Goal: Task Accomplishment & Management: Use online tool/utility

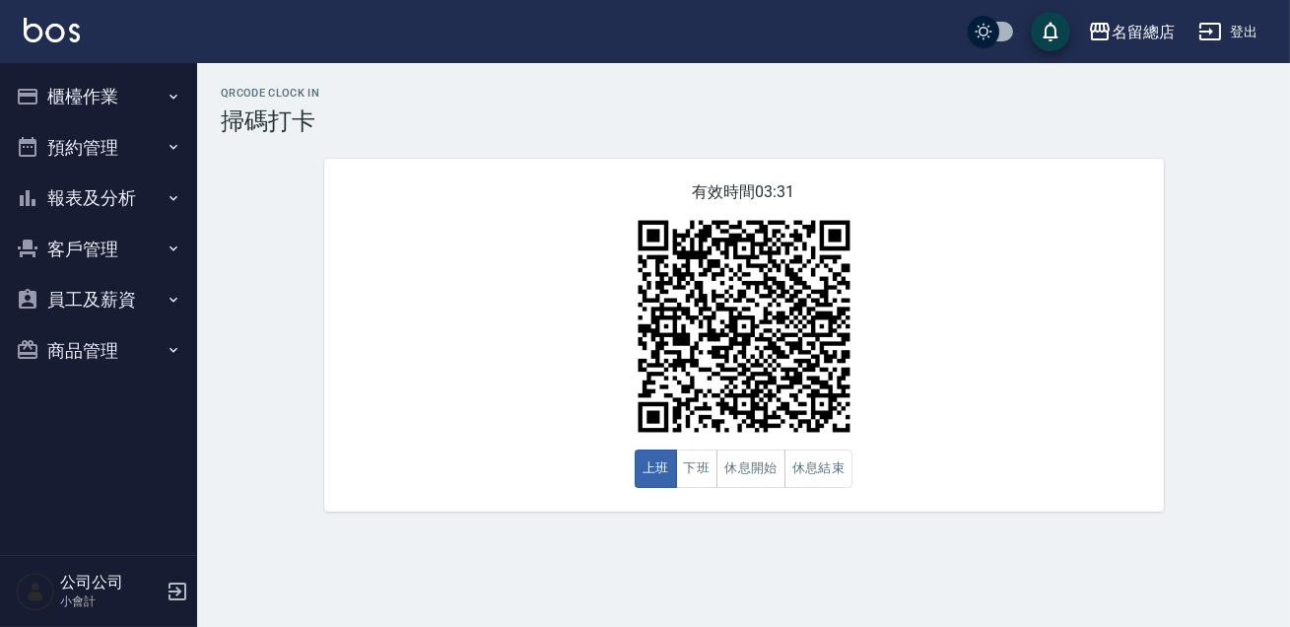
click at [139, 85] on button "櫃檯作業" at bounding box center [98, 96] width 181 height 51
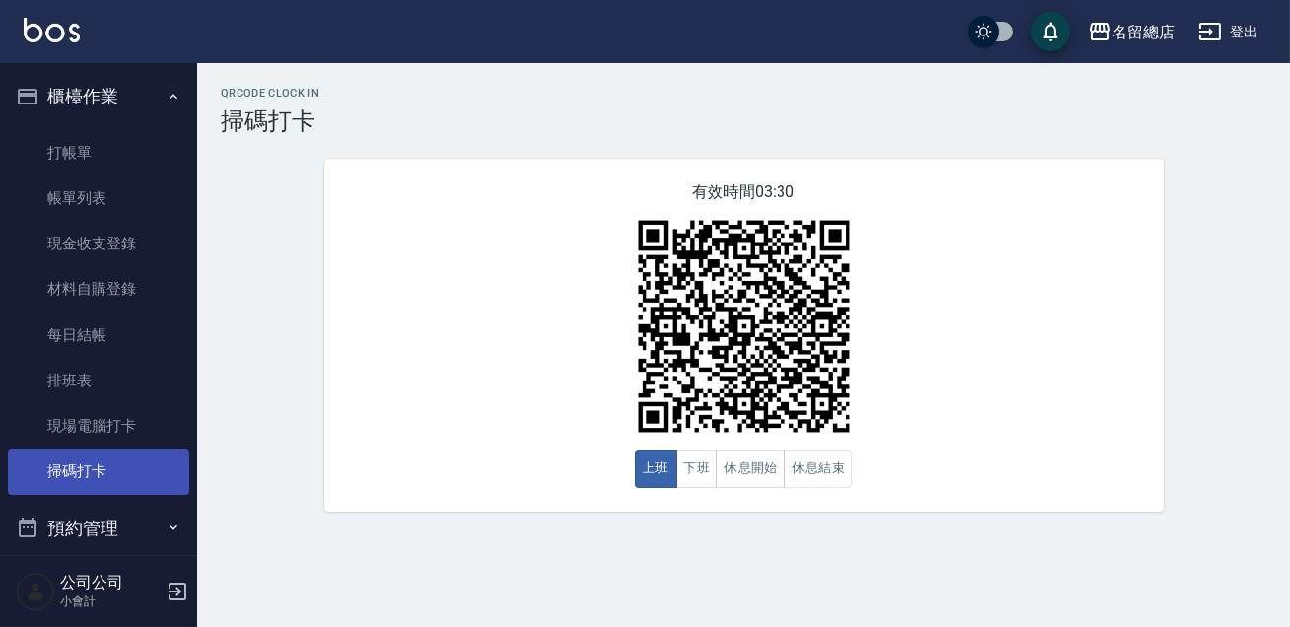
scroll to position [224, 0]
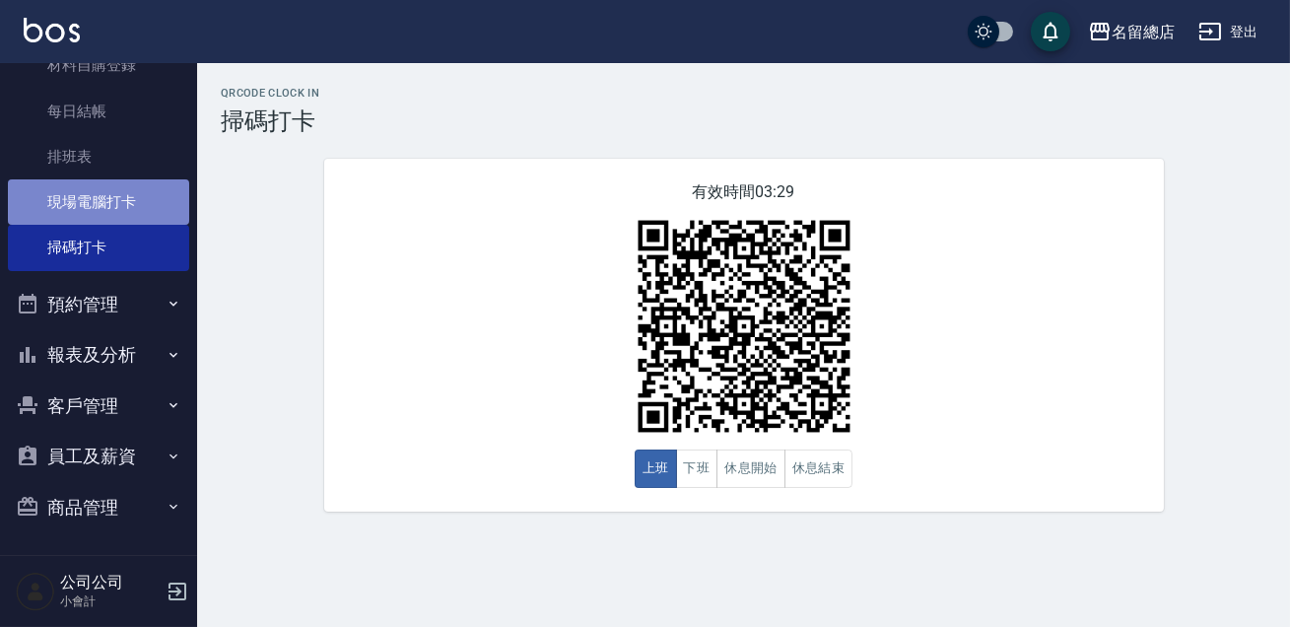
click at [131, 201] on link "現場電腦打卡" at bounding box center [98, 201] width 181 height 45
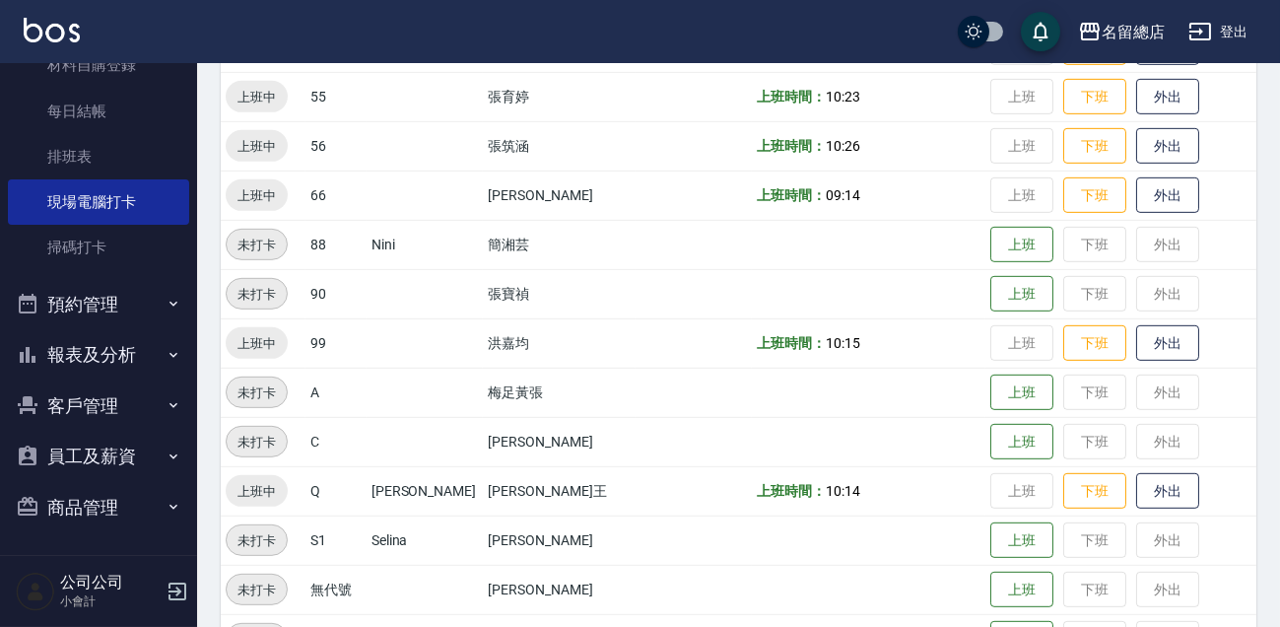
scroll to position [2030, 0]
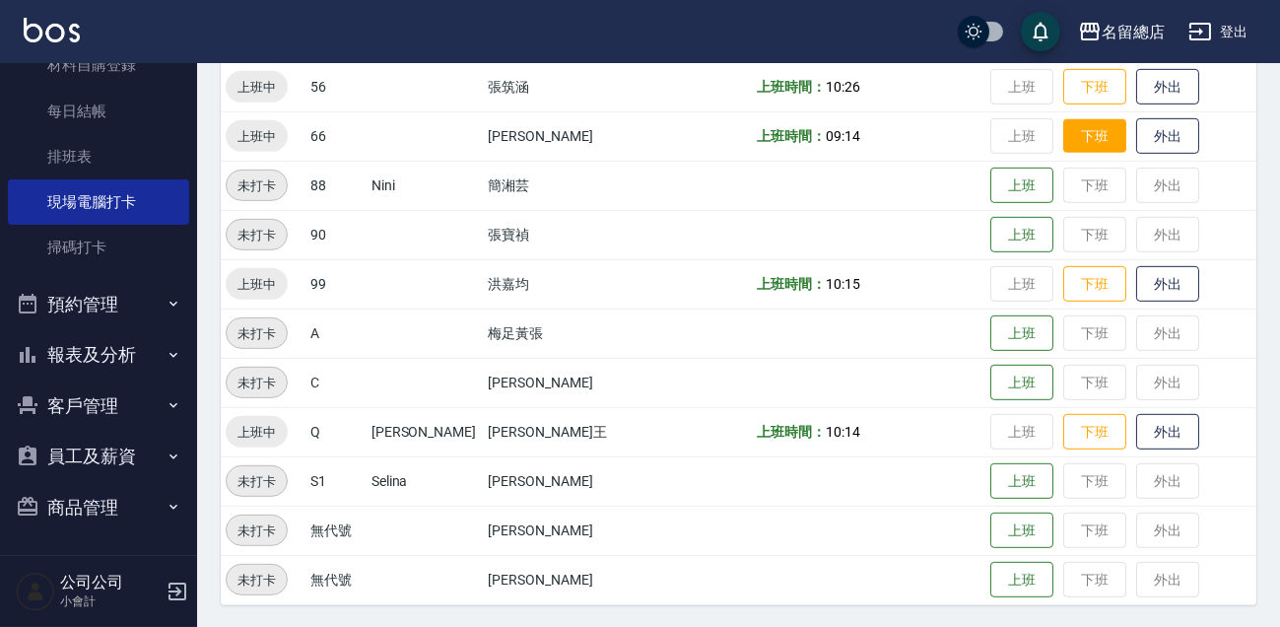
click at [1087, 140] on button "下班" at bounding box center [1094, 136] width 63 height 34
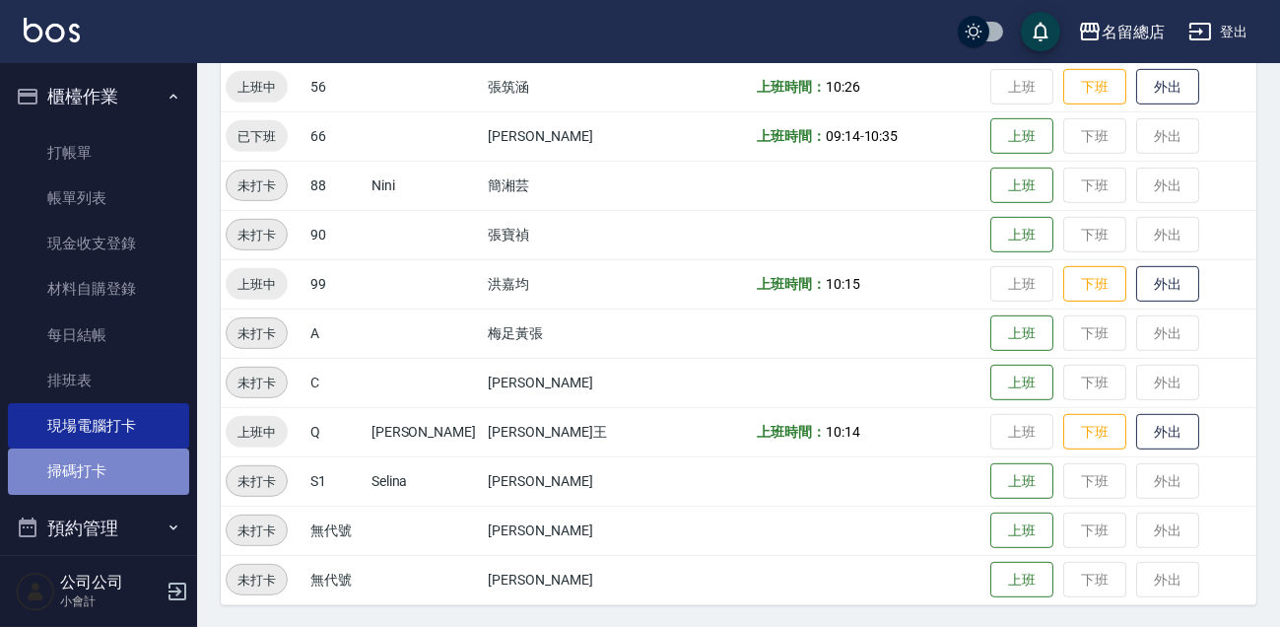
click at [106, 486] on link "掃碼打卡" at bounding box center [98, 470] width 181 height 45
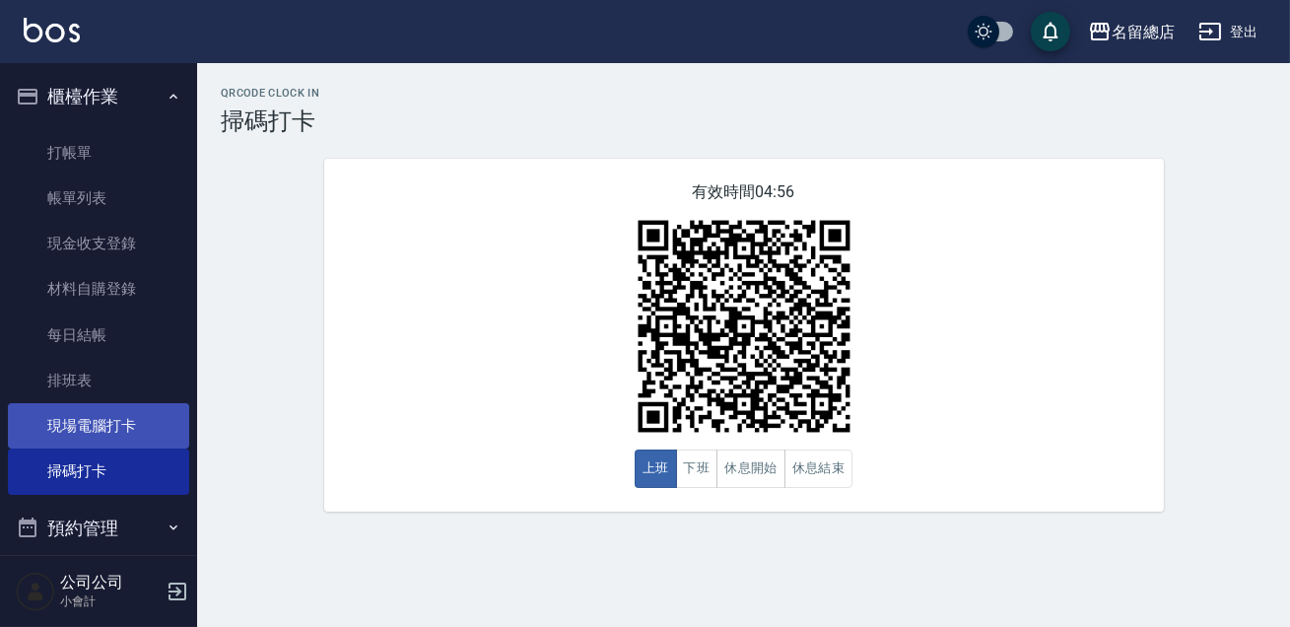
click at [109, 422] on link "現場電腦打卡" at bounding box center [98, 425] width 181 height 45
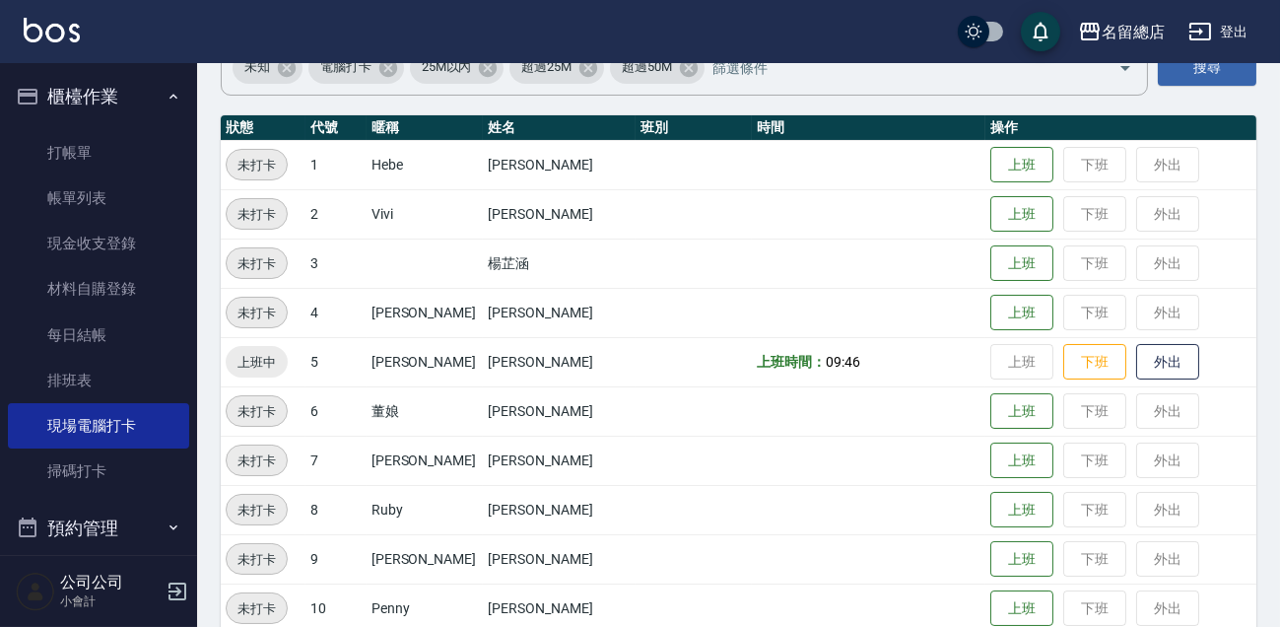
scroll to position [716, 0]
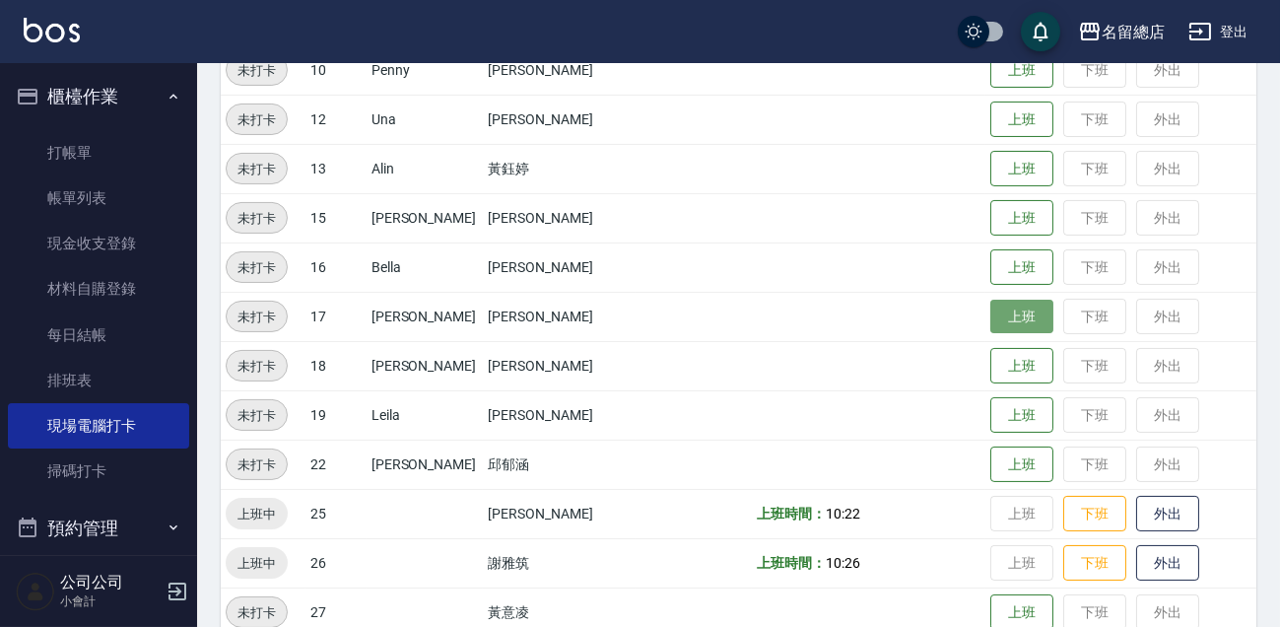
click at [990, 303] on button "上班" at bounding box center [1021, 317] width 63 height 34
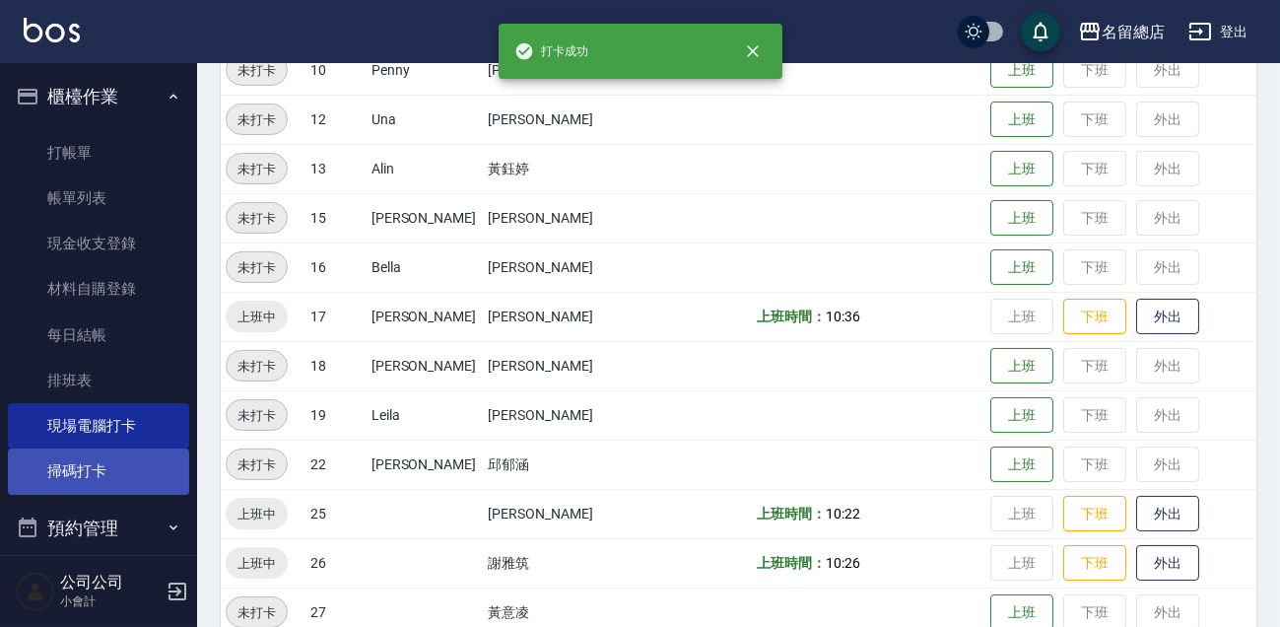
click at [103, 468] on link "掃碼打卡" at bounding box center [98, 470] width 181 height 45
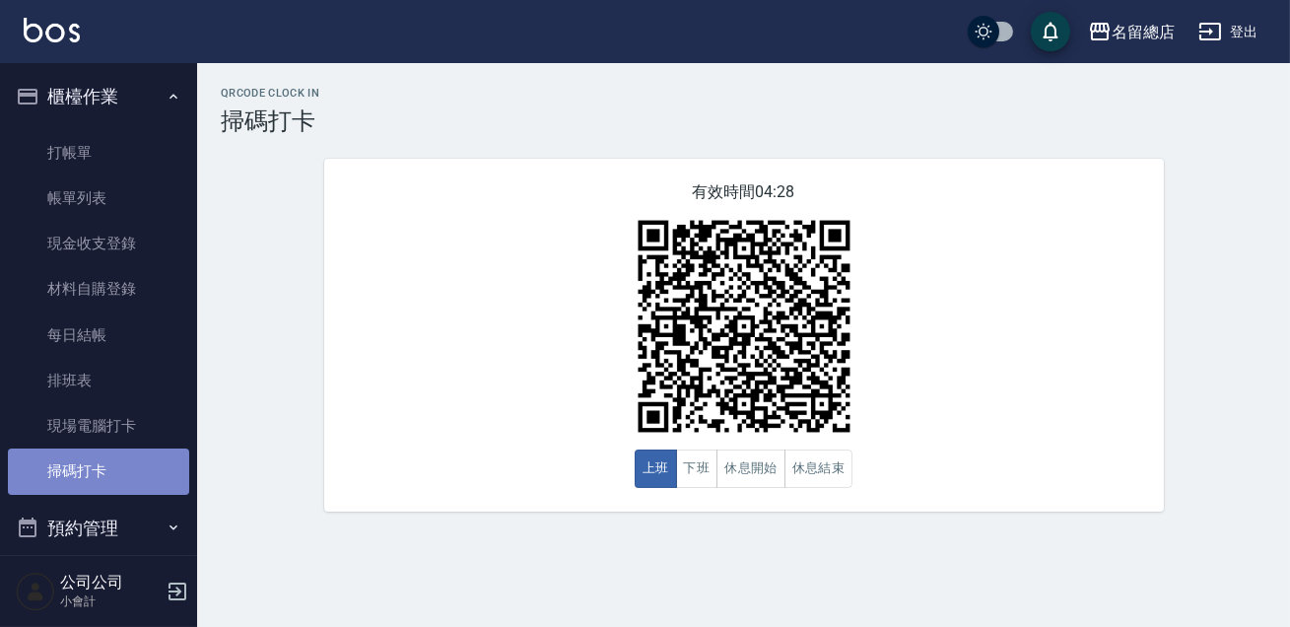
click at [103, 468] on link "掃碼打卡" at bounding box center [98, 470] width 181 height 45
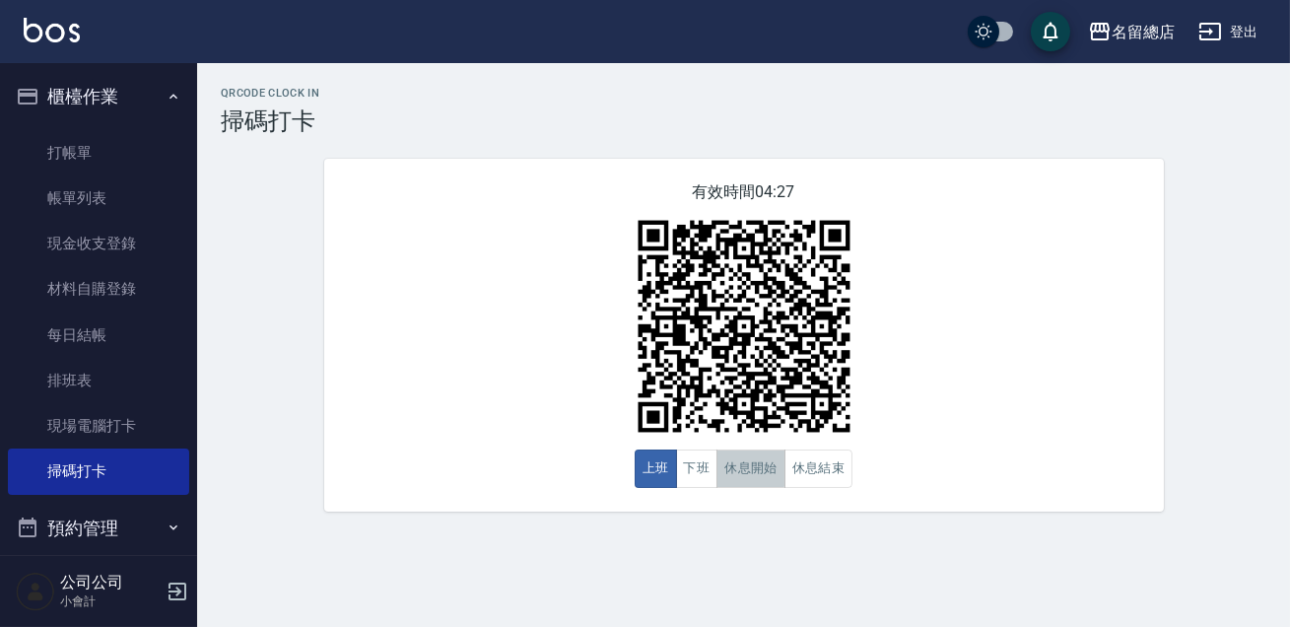
click at [744, 463] on button "休息開始" at bounding box center [750, 468] width 69 height 38
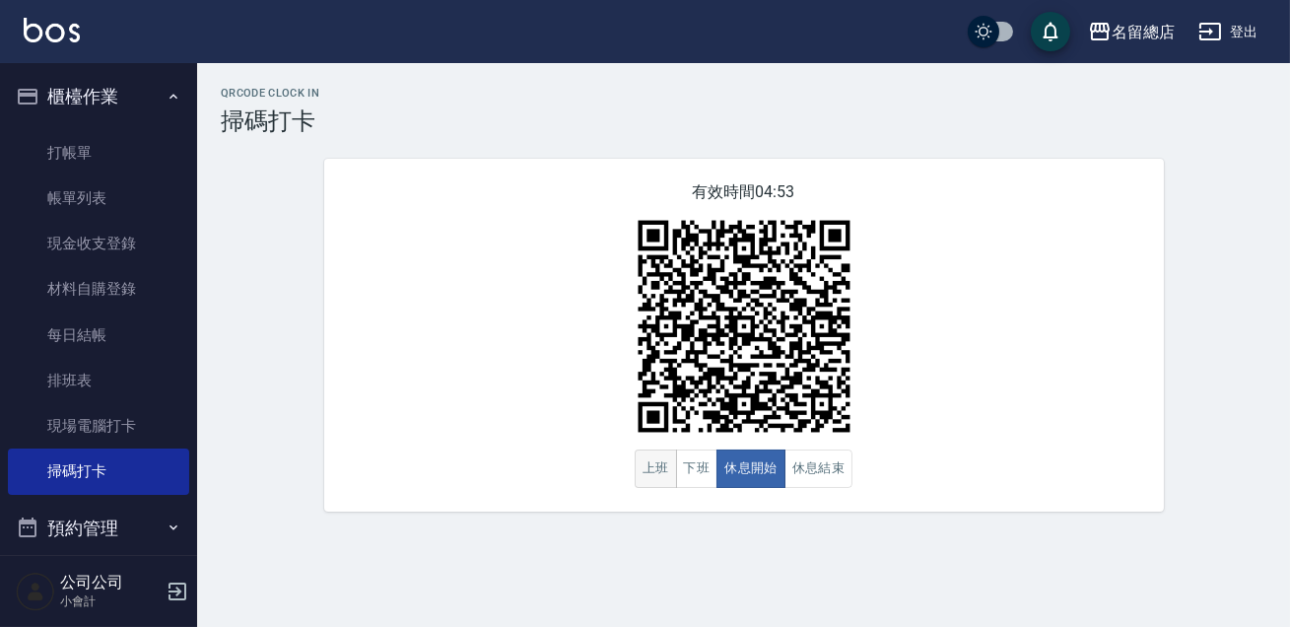
click at [650, 466] on button "上班" at bounding box center [656, 468] width 42 height 38
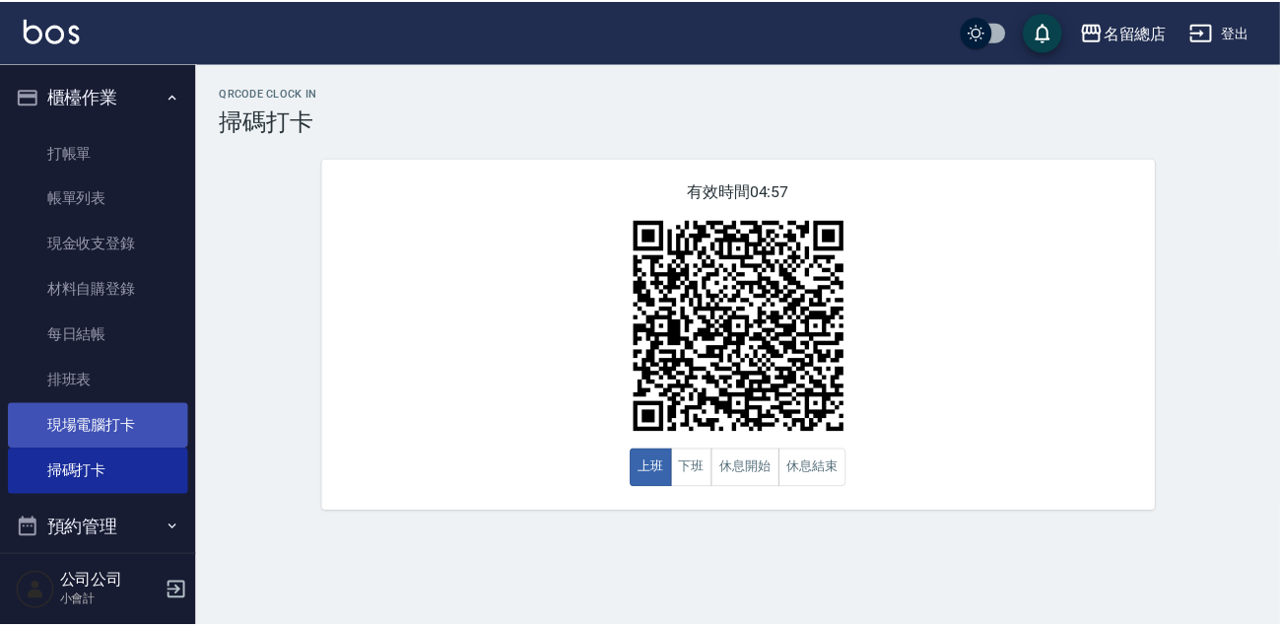
scroll to position [224, 0]
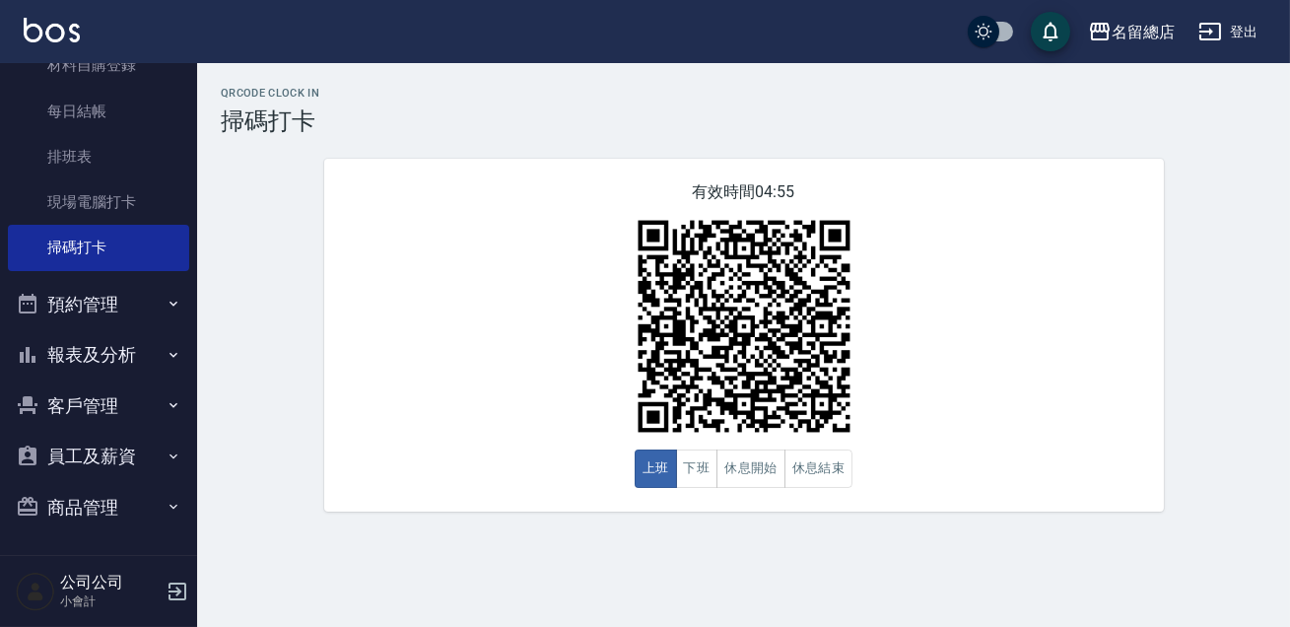
click at [51, 286] on button "預約管理" at bounding box center [98, 304] width 181 height 51
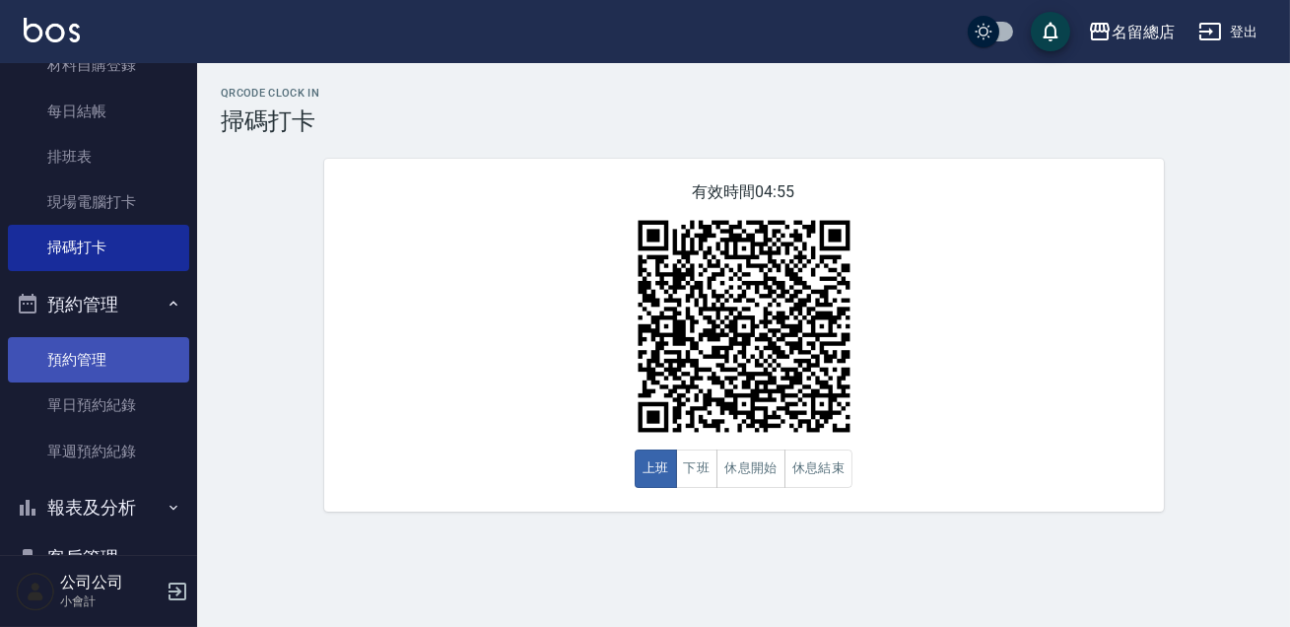
click at [57, 363] on link "預約管理" at bounding box center [98, 359] width 181 height 45
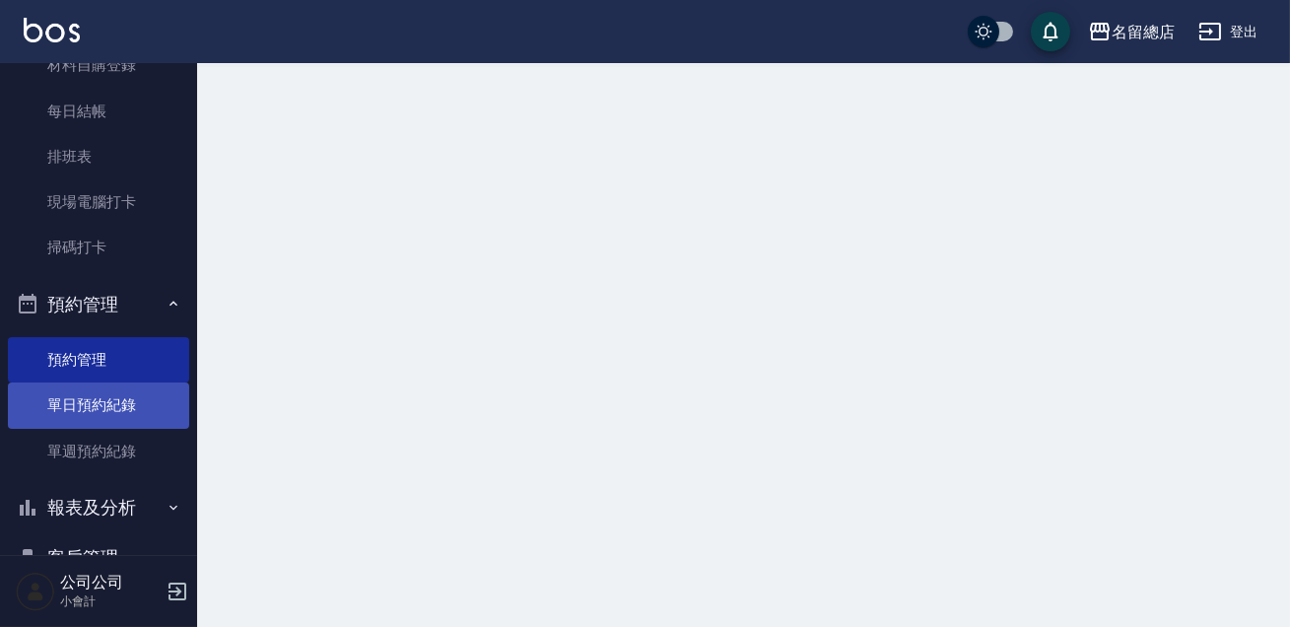
click at [60, 382] on link "單日預約紀錄" at bounding box center [98, 404] width 181 height 45
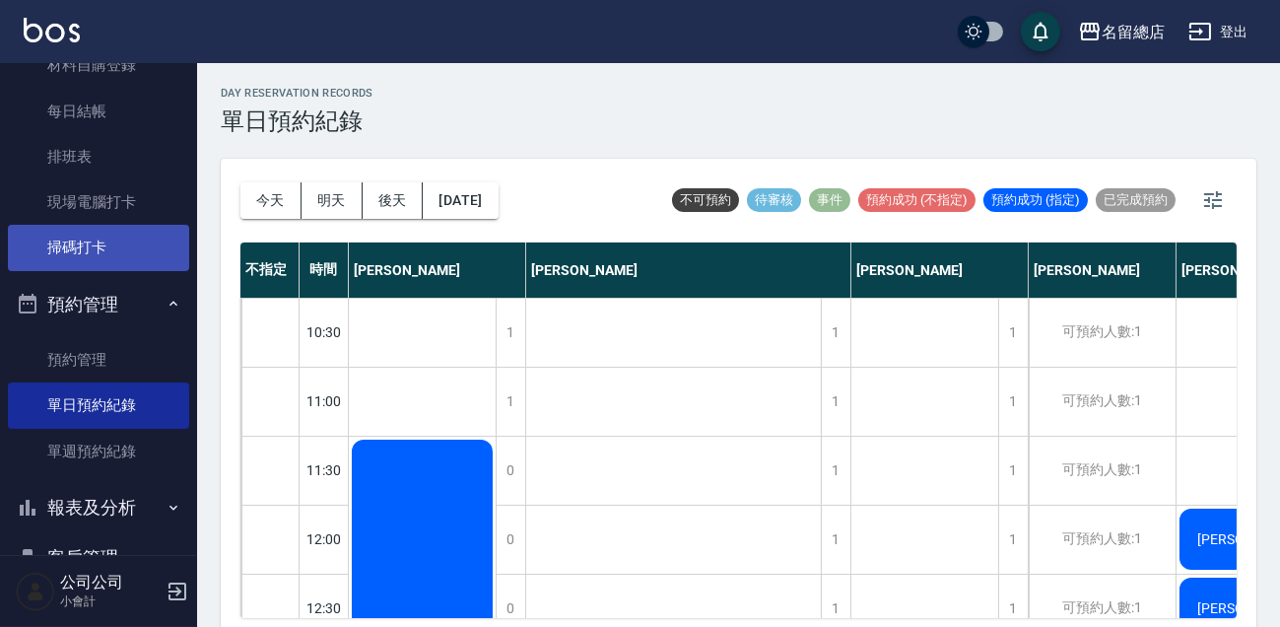
click at [69, 263] on link "掃碼打卡" at bounding box center [98, 247] width 181 height 45
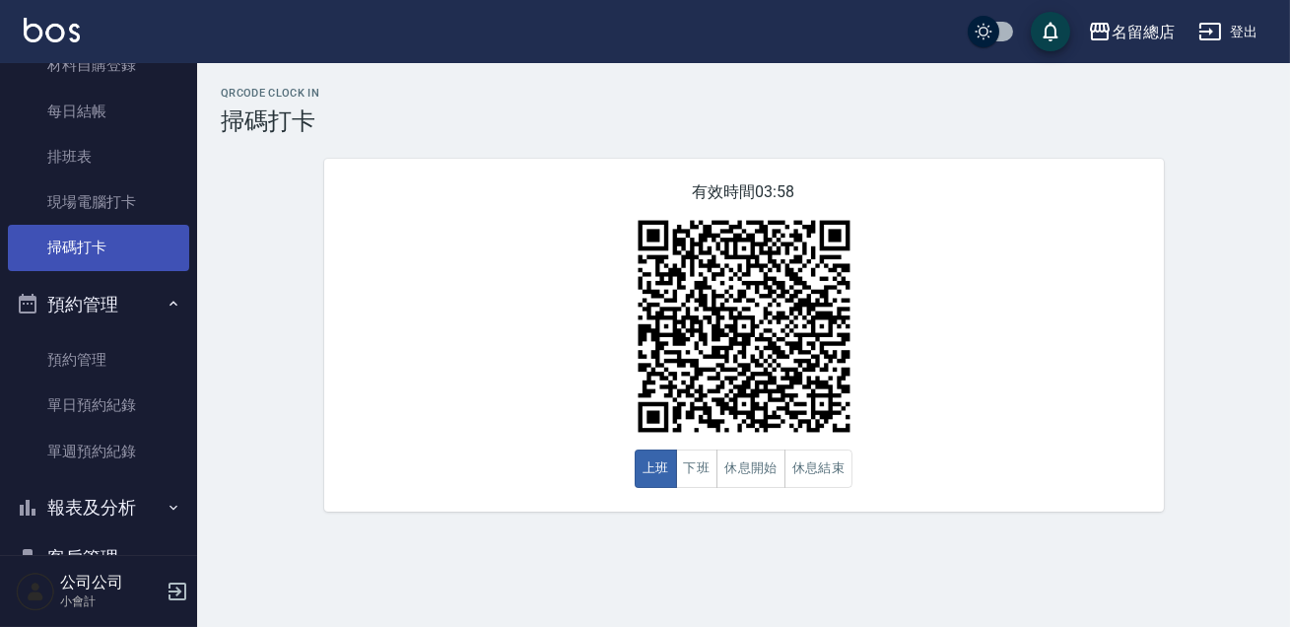
click at [69, 263] on link "掃碼打卡" at bounding box center [98, 247] width 181 height 45
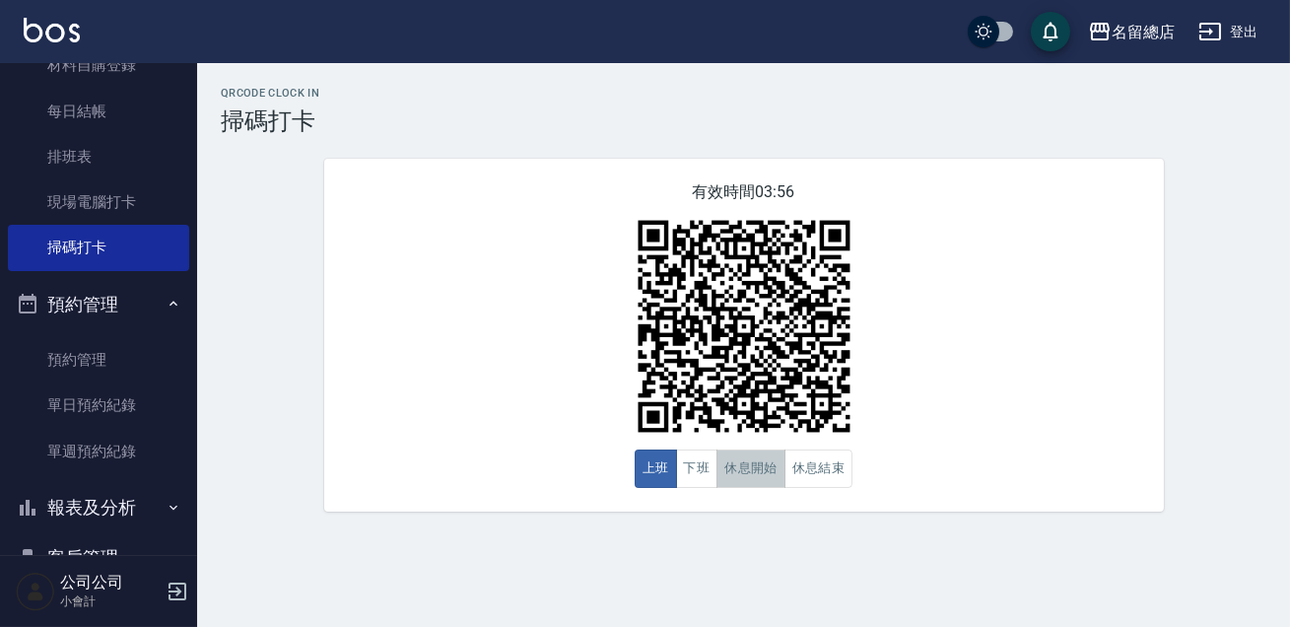
click at [739, 478] on button "休息開始" at bounding box center [750, 468] width 69 height 38
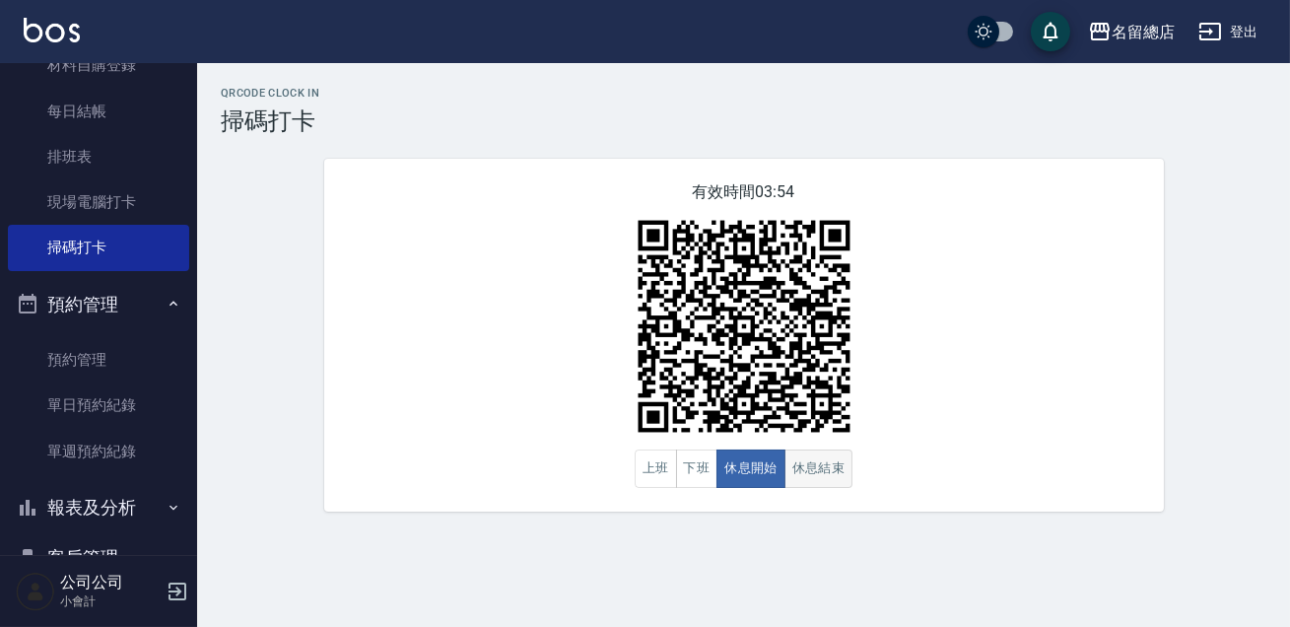
click at [818, 459] on button "休息結束" at bounding box center [818, 468] width 69 height 38
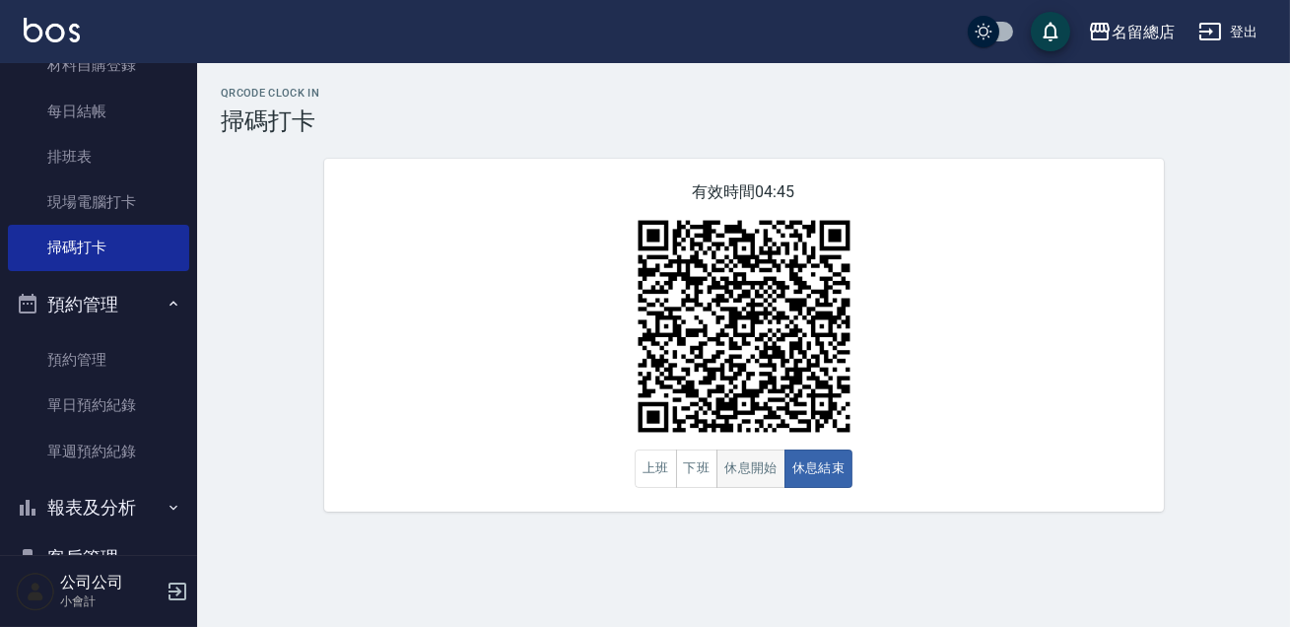
click at [774, 465] on button "休息開始" at bounding box center [750, 468] width 69 height 38
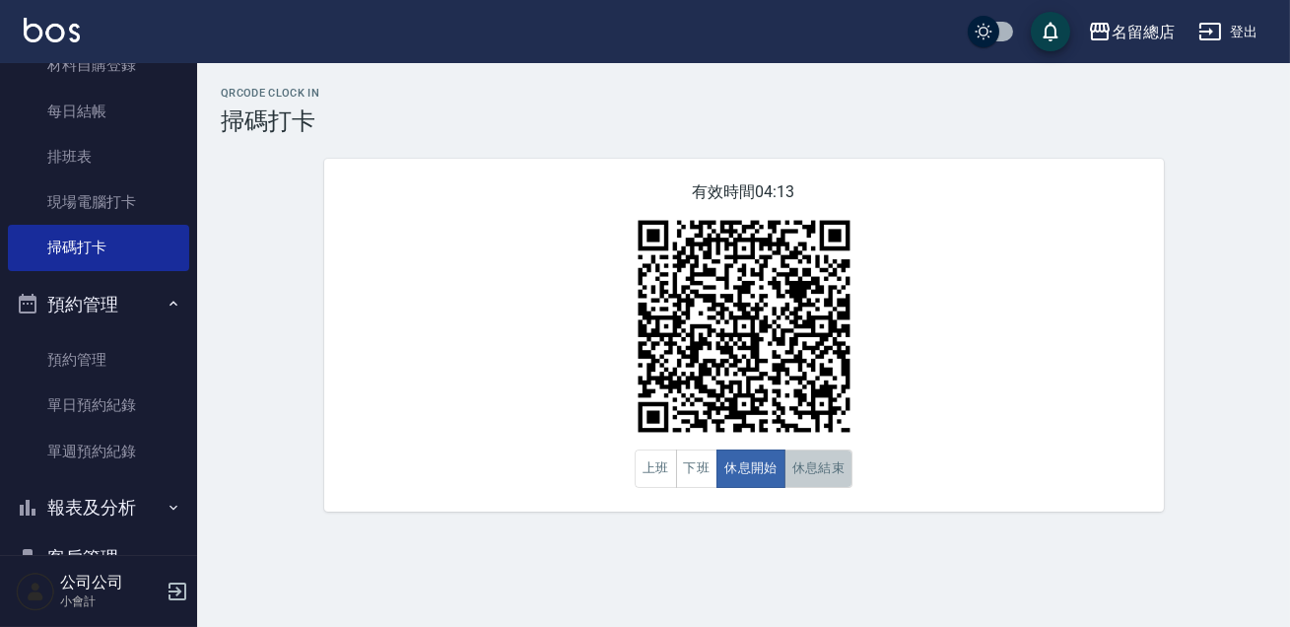
click at [825, 456] on button "休息結束" at bounding box center [818, 468] width 69 height 38
